Goal: Task Accomplishment & Management: Complete application form

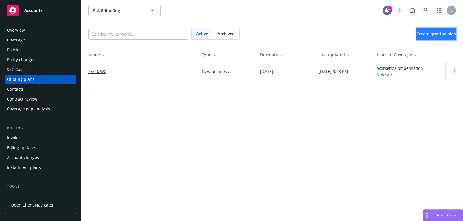
click at [417, 37] on link "Create quoting plan" at bounding box center [436, 34] width 40 height 12
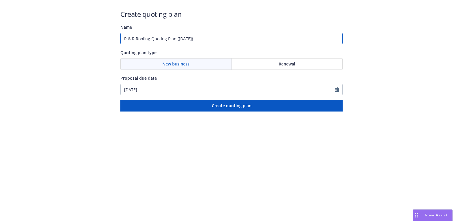
click at [222, 40] on input "R & R Roofing Quoting Plan (2025-08-26)" at bounding box center [231, 39] width 222 height 12
type input "09/05/2025"
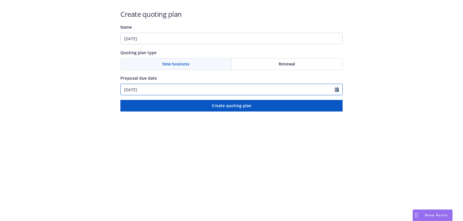
click at [171, 91] on input "08/26/2025" at bounding box center [228, 89] width 214 height 11
select select "8"
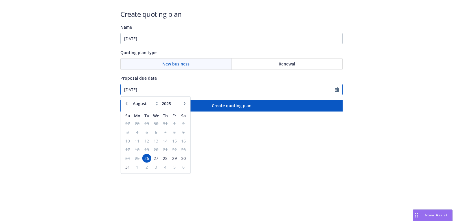
paste input "9/05"
type input "09/05/2025"
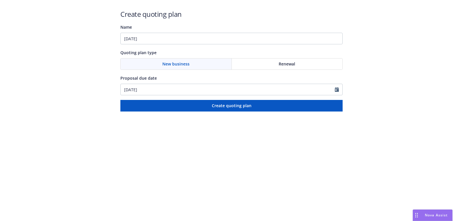
click at [183, 45] on div "Create quoting plan Name 09/05/2025 Quoting plan type New business Renewal Prop…" at bounding box center [231, 60] width 222 height 102
click at [182, 40] on input "09/05/2025" at bounding box center [231, 39] width 222 height 12
click at [155, 42] on input "09/05/2025:" at bounding box center [231, 39] width 222 height 12
paste input "Commercial Package;General Liability;Commercial Auto;Excess Liability"
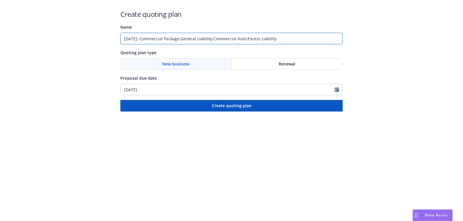
click at [254, 39] on input "09/05/2025: Commercial Package;General Liability;Commercial Auto;Excess Liabili…" at bounding box center [231, 39] width 222 height 12
click at [220, 37] on input "09/05/2025: Commercial Package;General Liability;Commercial Auto, Excess Liabil…" at bounding box center [231, 39] width 222 height 12
click at [189, 38] on input "09/05/2025: Commercial Package;General Liability, Commercial Auto, Excess Liabi…" at bounding box center [231, 39] width 222 height 12
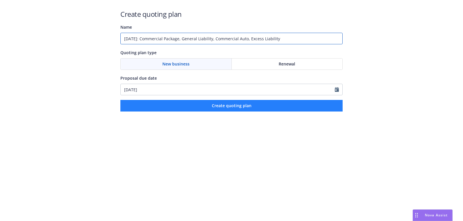
type input "09/05/2025: Commercial Package, General Liability, Commercial Auto, Excess Liab…"
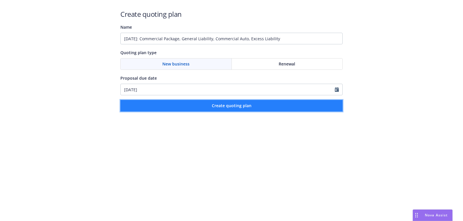
click at [243, 102] on button "Create quoting plan" at bounding box center [231, 106] width 222 height 12
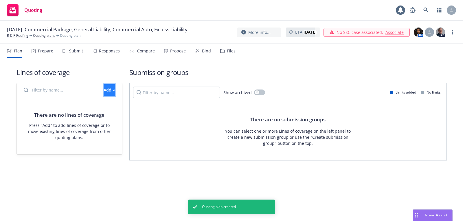
click at [104, 88] on div "Add" at bounding box center [110, 89] width 12 height 11
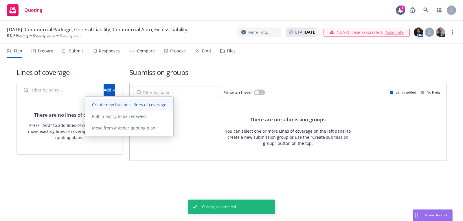
click at [124, 99] on link "Create new business lines of coverage" at bounding box center [129, 105] width 88 height 12
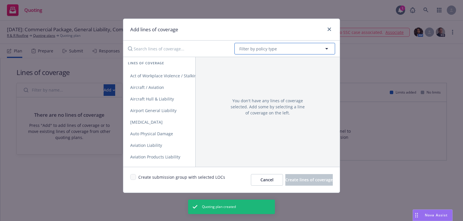
click at [309, 47] on button "Filter by policy type" at bounding box center [284, 49] width 101 height 12
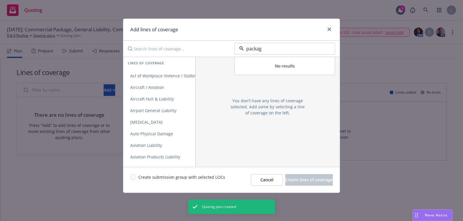
type input "package"
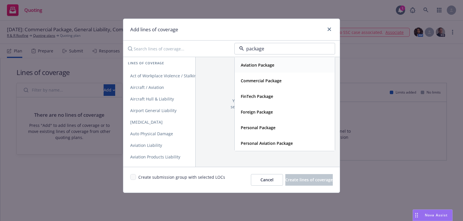
click at [276, 67] on div "Aviation Package" at bounding box center [284, 65] width 93 height 8
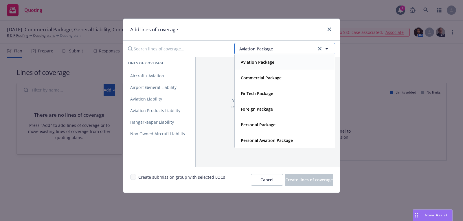
click at [274, 51] on span "Aviation Package" at bounding box center [277, 49] width 76 height 6
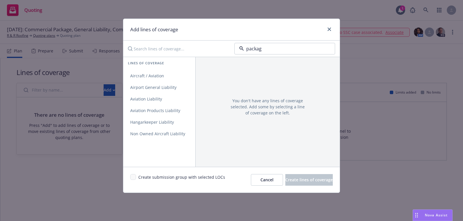
type input "package"
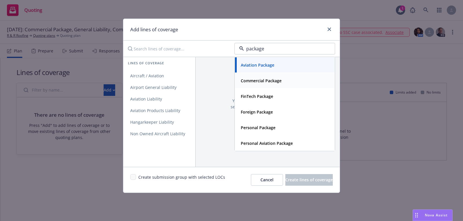
click at [266, 78] on strong "Commercial Package" at bounding box center [261, 80] width 41 height 5
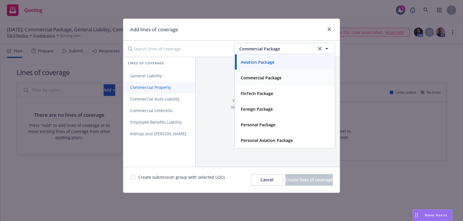
drag, startPoint x: 161, startPoint y: 76, endPoint x: 161, endPoint y: 83, distance: 6.9
click at [161, 76] on span "General Liability" at bounding box center [145, 75] width 45 height 5
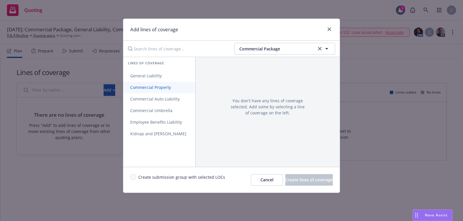
click at [161, 87] on span "Commercial Property" at bounding box center [150, 86] width 55 height 5
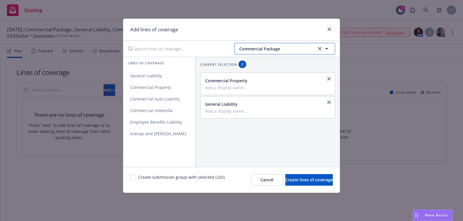
click at [262, 48] on span "Commercial Package" at bounding box center [277, 49] width 76 height 6
click at [159, 98] on span "Commercial Auto Liability" at bounding box center [154, 98] width 63 height 5
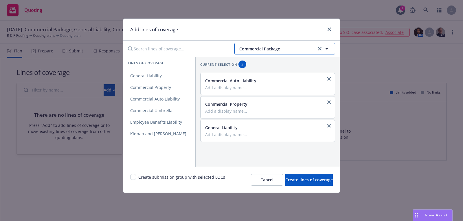
click at [281, 52] on button "Commercial Package" at bounding box center [284, 49] width 101 height 12
type input "excess"
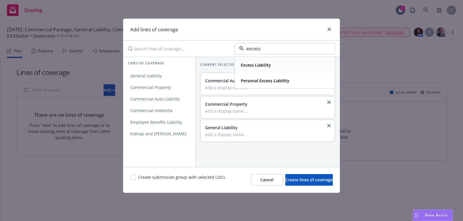
click at [267, 71] on div "Excess Liability" at bounding box center [285, 64] width 100 height 15
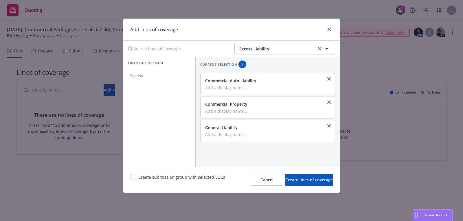
drag, startPoint x: 167, startPoint y: 79, endPoint x: 147, endPoint y: 186, distance: 108.7
click at [167, 79] on link "Excess" at bounding box center [159, 76] width 72 height 12
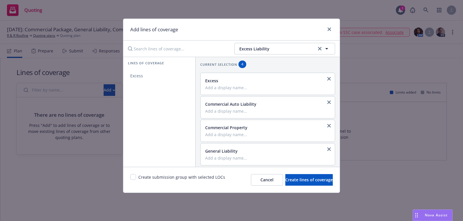
click at [134, 180] on div "Create submission group with selected LOCs" at bounding box center [177, 180] width 95 height 12
click at [132, 179] on input "checkbox" at bounding box center [133, 177] width 6 height 6
checkbox input "true"
click at [287, 184] on button "Create lines of coverage" at bounding box center [308, 180] width 47 height 12
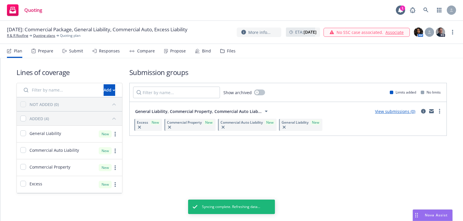
click at [24, 37] on link "R & R Roofing" at bounding box center [17, 35] width 21 height 5
